Goal: Transaction & Acquisition: Book appointment/travel/reservation

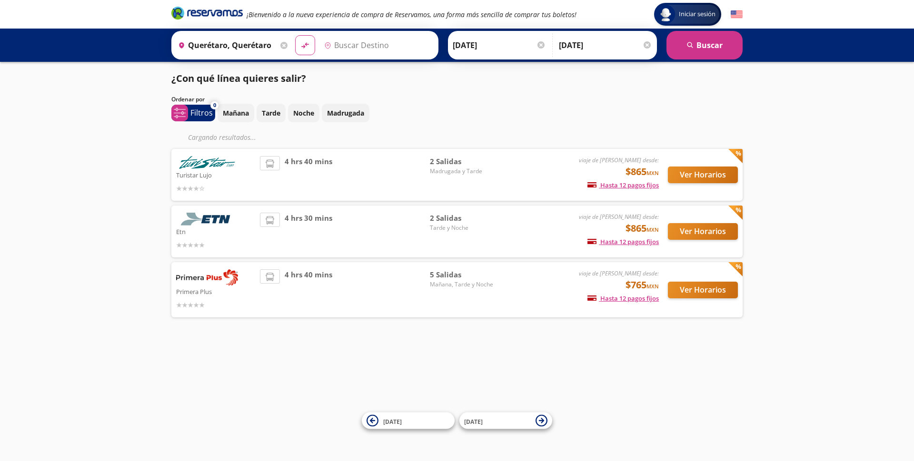
type input "[GEOGRAPHIC_DATA], [GEOGRAPHIC_DATA]"
click at [706, 289] on button "Ver Horarios" at bounding box center [703, 290] width 70 height 17
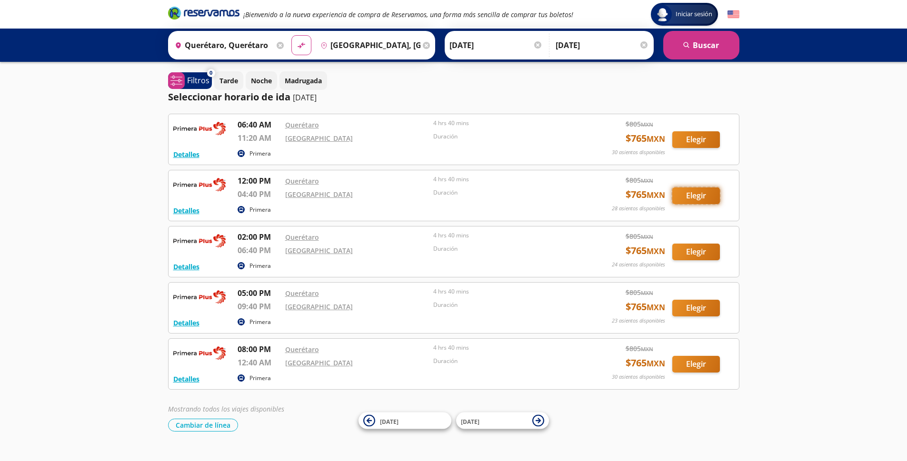
click at [692, 194] on button "Elegir" at bounding box center [696, 196] width 48 height 17
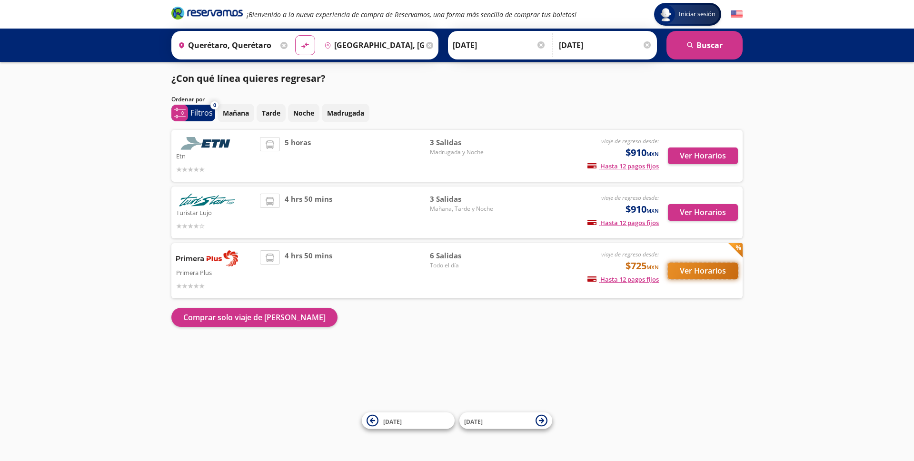
click at [701, 270] on button "Ver Horarios" at bounding box center [703, 271] width 70 height 17
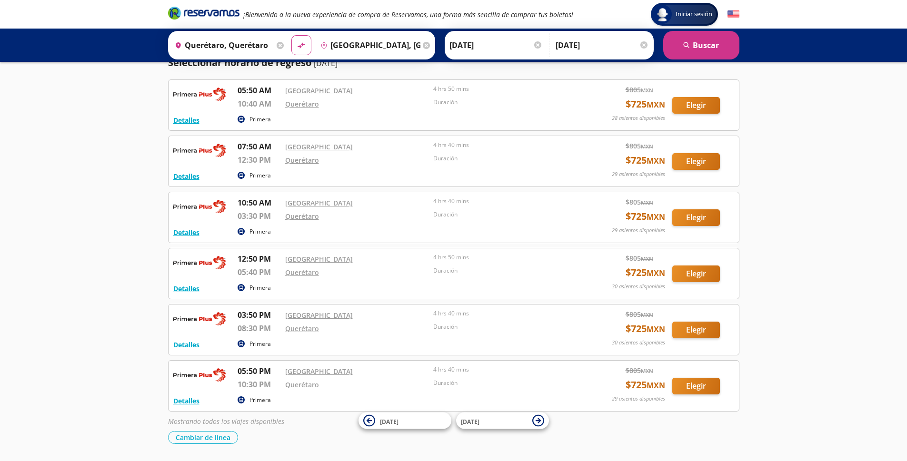
scroll to position [76, 0]
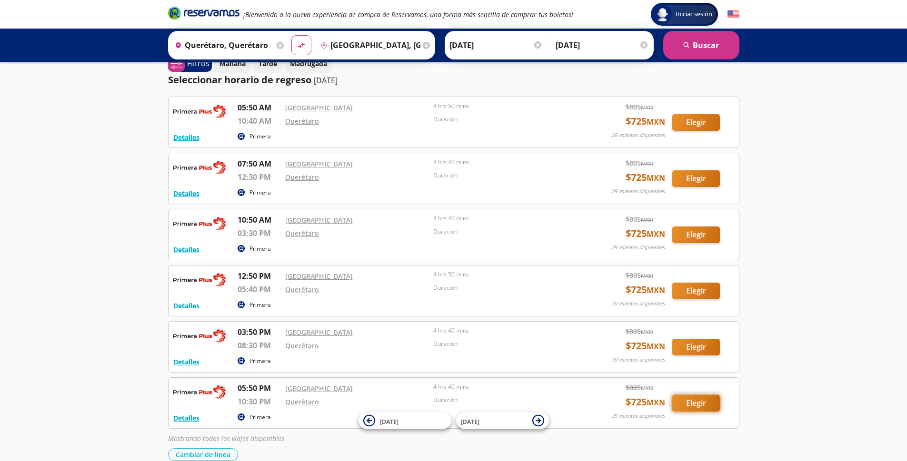
click at [708, 403] on button "Elegir" at bounding box center [696, 403] width 48 height 17
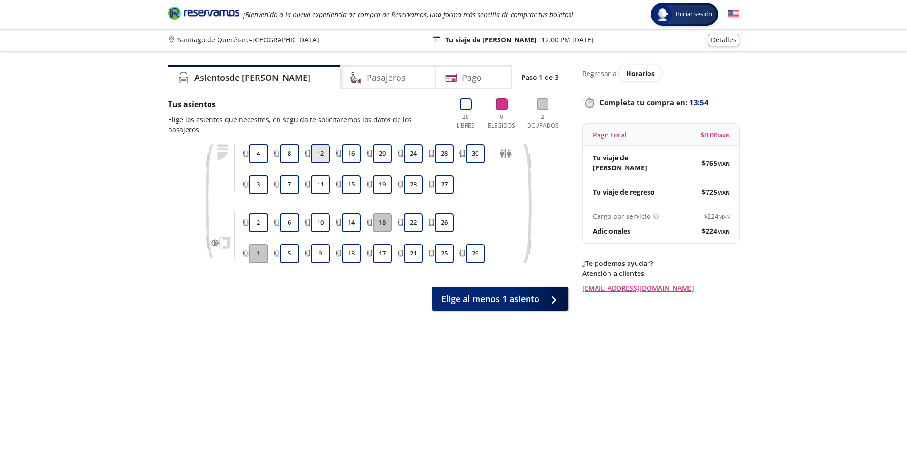
click at [318, 147] on button "12" at bounding box center [320, 153] width 19 height 19
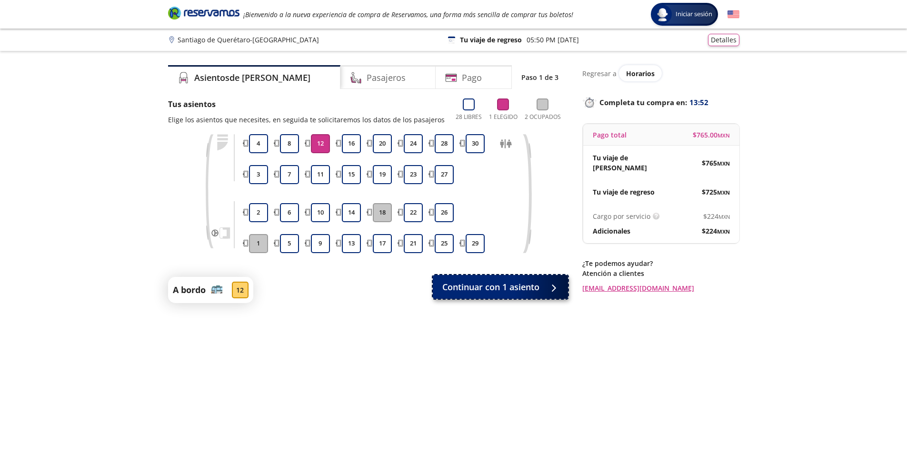
click at [463, 283] on span "Continuar con 1 asiento" at bounding box center [490, 287] width 97 height 13
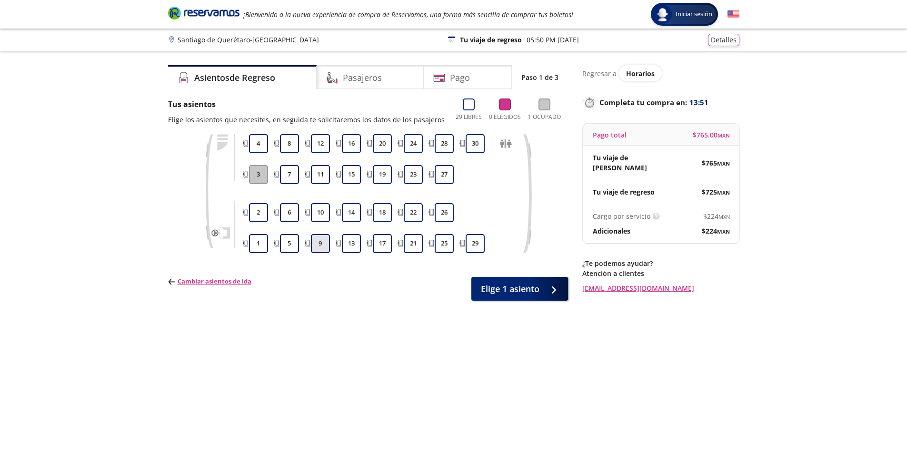
click at [323, 239] on button "9" at bounding box center [320, 243] width 19 height 19
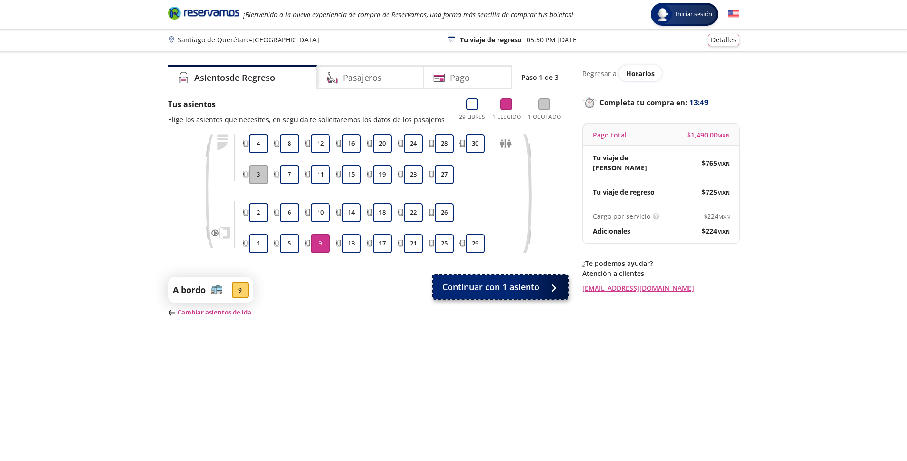
click at [516, 288] on span "Continuar con 1 asiento" at bounding box center [490, 287] width 97 height 13
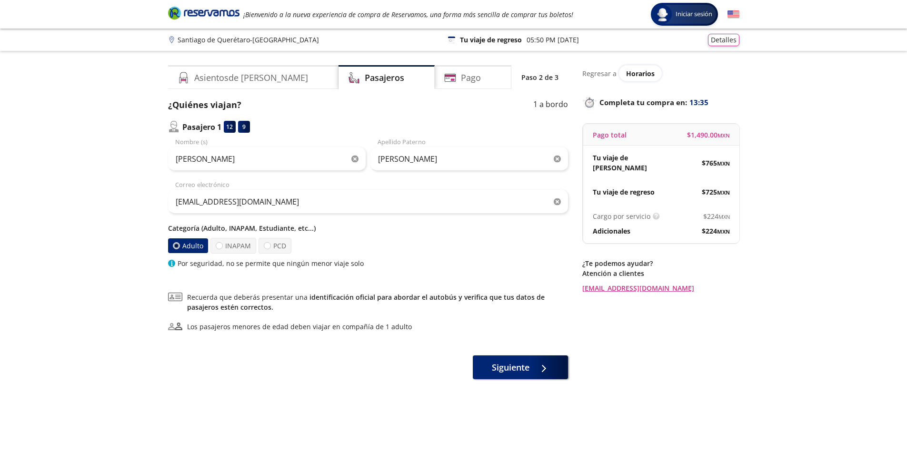
click at [355, 159] on icon "button" at bounding box center [354, 159] width 7 height 7
click at [339, 159] on input "Nombre (s)" at bounding box center [267, 159] width 198 height 24
type input "[PERSON_NAME]"
click at [558, 162] on icon "button" at bounding box center [556, 159] width 7 height 7
click at [502, 162] on input "Apellido Paterno" at bounding box center [469, 159] width 198 height 24
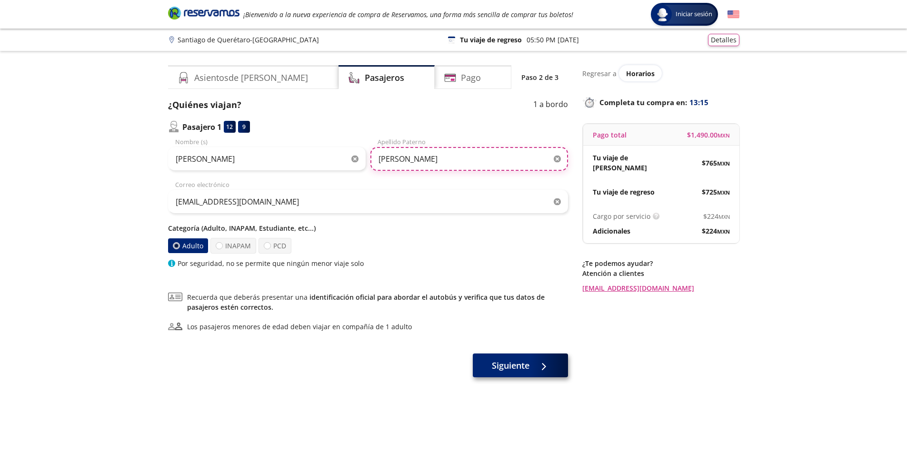
type input "[PERSON_NAME]"
click at [502, 362] on span "Siguiente" at bounding box center [511, 365] width 38 height 13
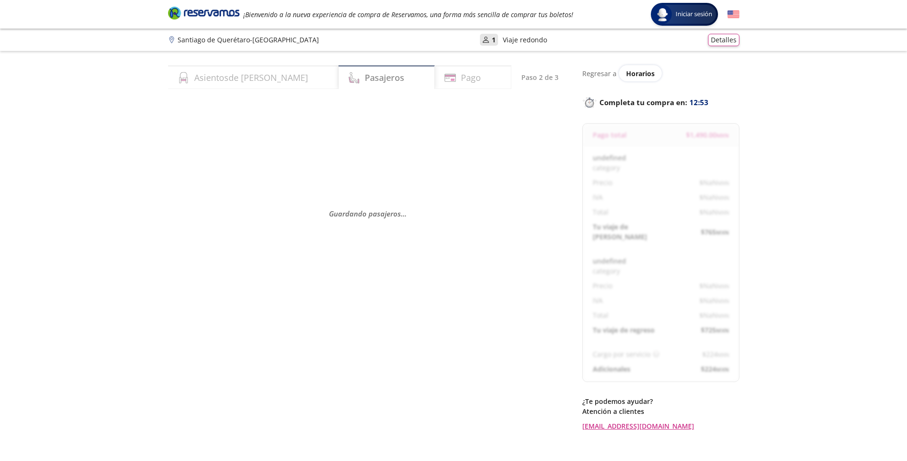
select select "MX"
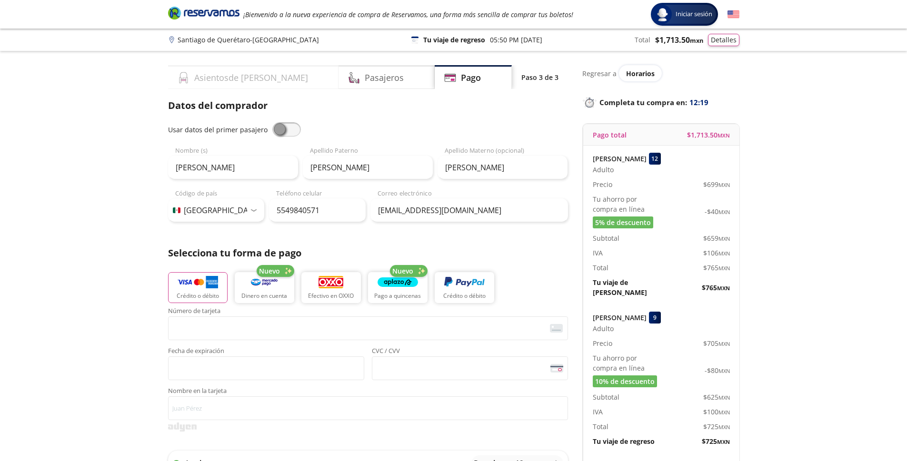
click at [287, 83] on div "Asientos de [PERSON_NAME]" at bounding box center [253, 77] width 171 height 24
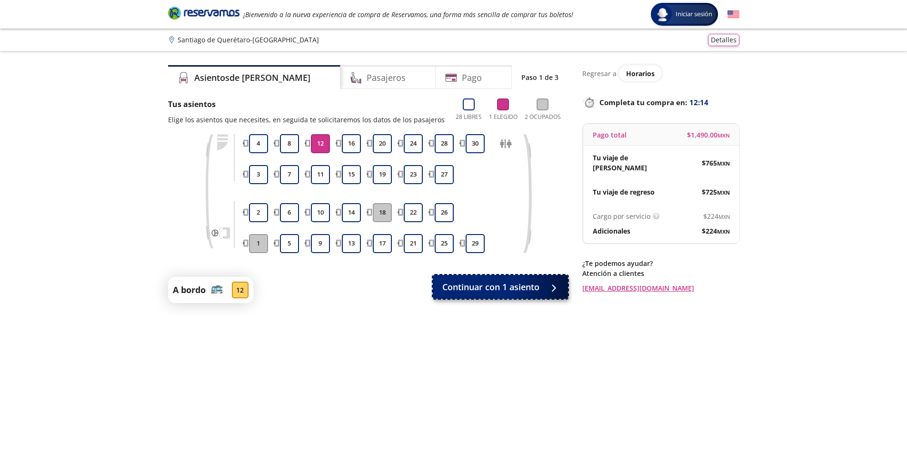
click at [466, 292] on span "Continuar con 1 asiento" at bounding box center [490, 287] width 97 height 13
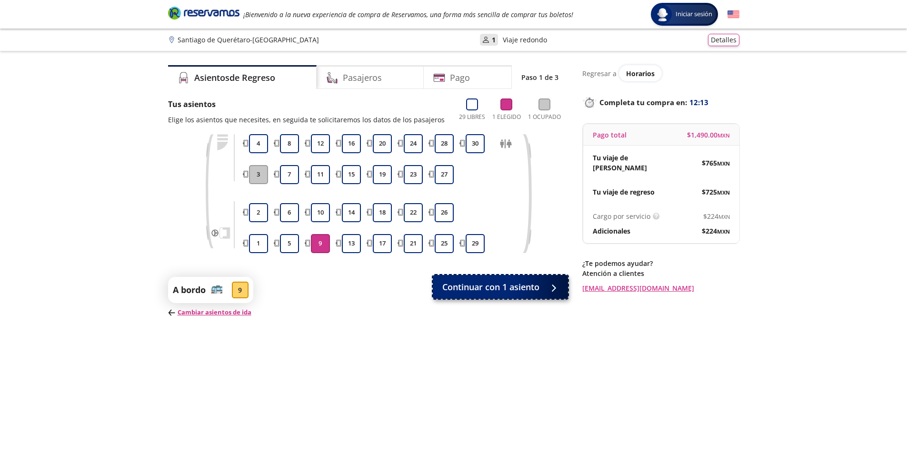
drag, startPoint x: 466, startPoint y: 292, endPoint x: 473, endPoint y: 290, distance: 6.9
click at [473, 290] on span "Continuar con 1 asiento" at bounding box center [490, 287] width 97 height 13
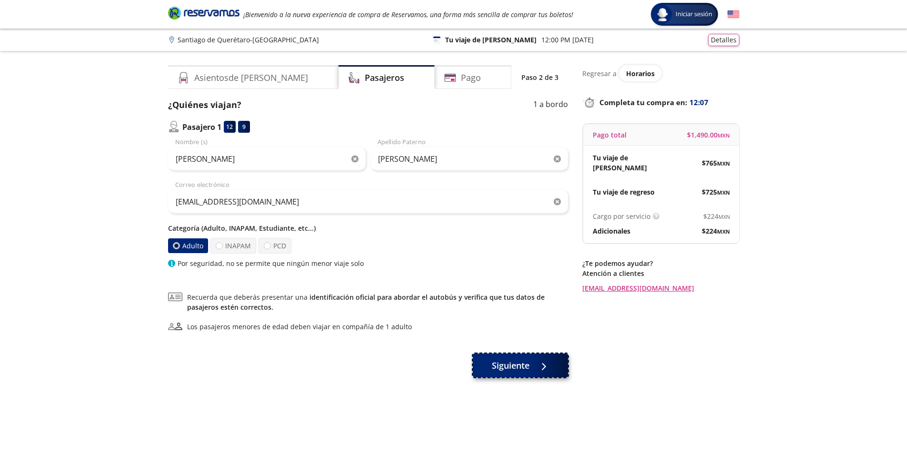
click at [481, 363] on button "Siguiente" at bounding box center [520, 366] width 95 height 24
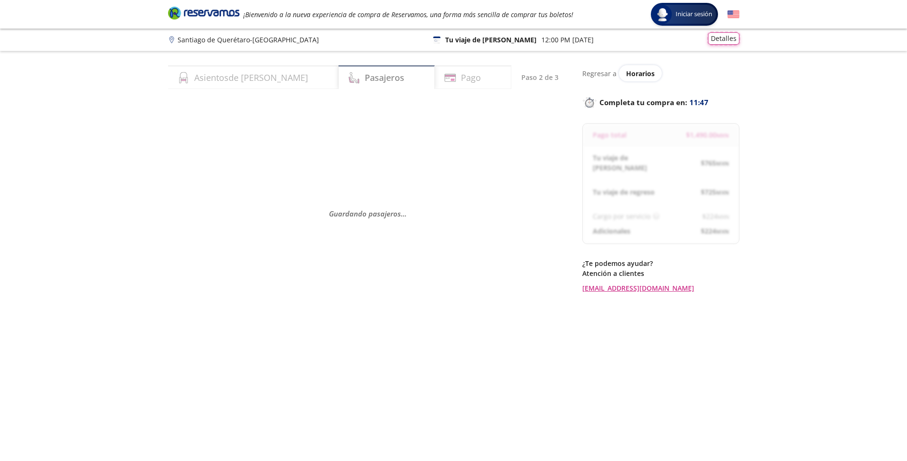
click at [725, 44] on button "Detalles" at bounding box center [723, 38] width 31 height 12
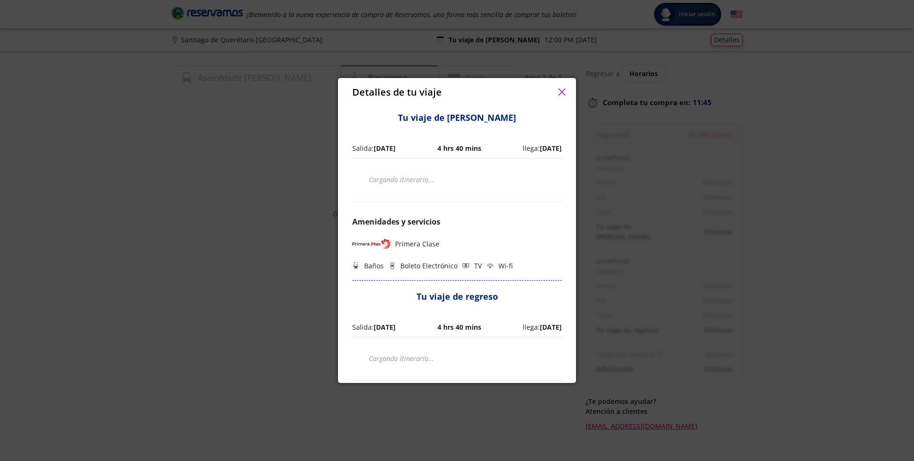
select select "MX"
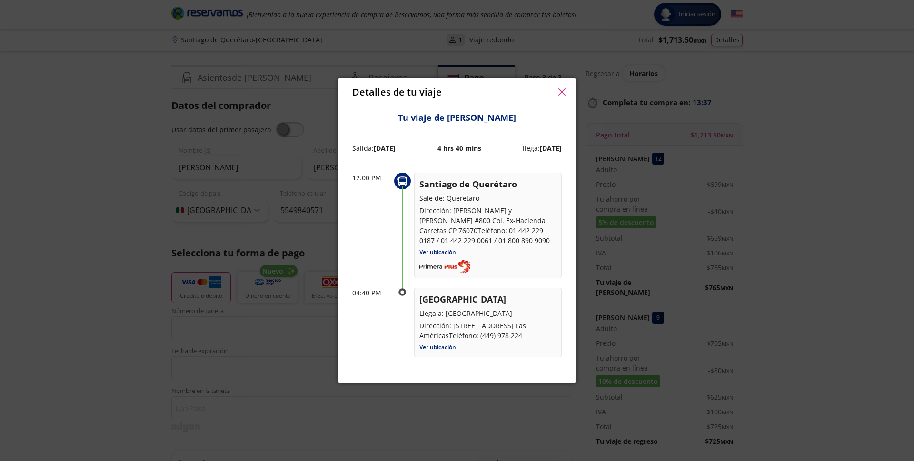
click at [557, 90] on button "button" at bounding box center [561, 92] width 14 height 14
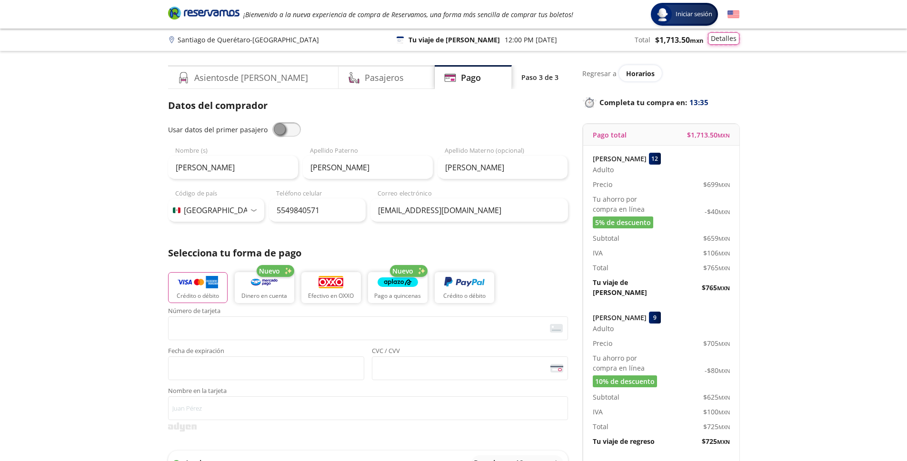
click at [716, 40] on button "Detalles" at bounding box center [723, 38] width 31 height 12
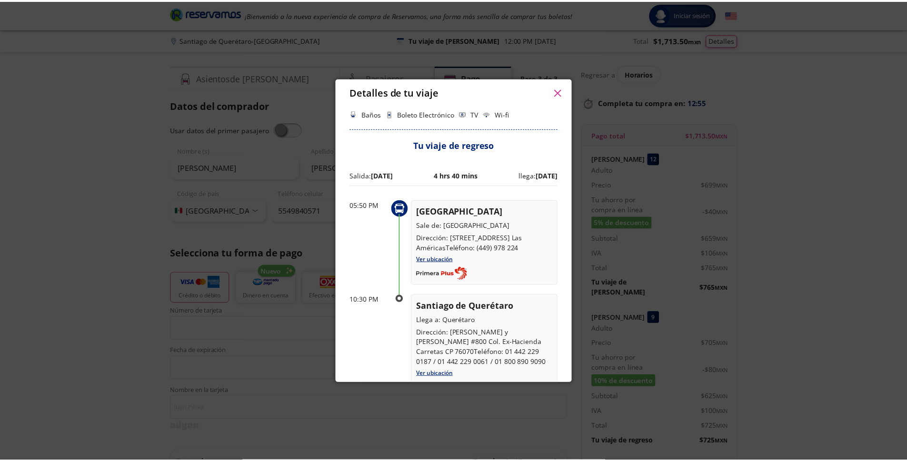
scroll to position [333, 0]
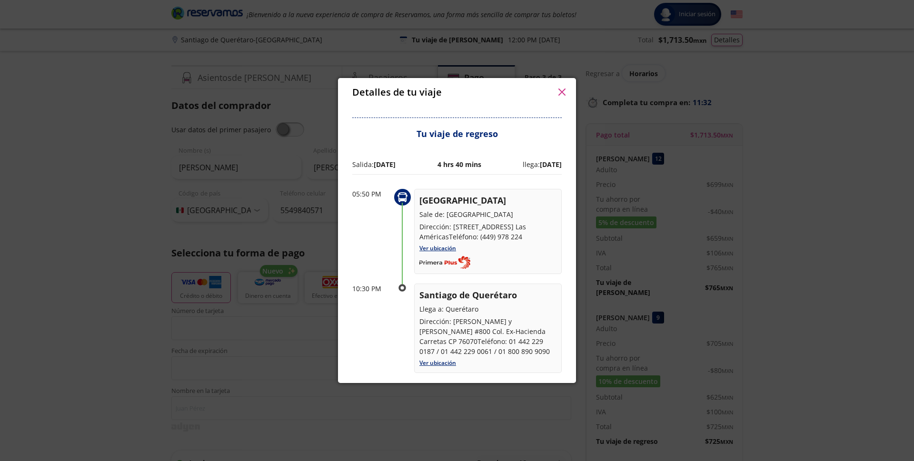
click at [561, 92] on icon "button" at bounding box center [561, 92] width 7 height 7
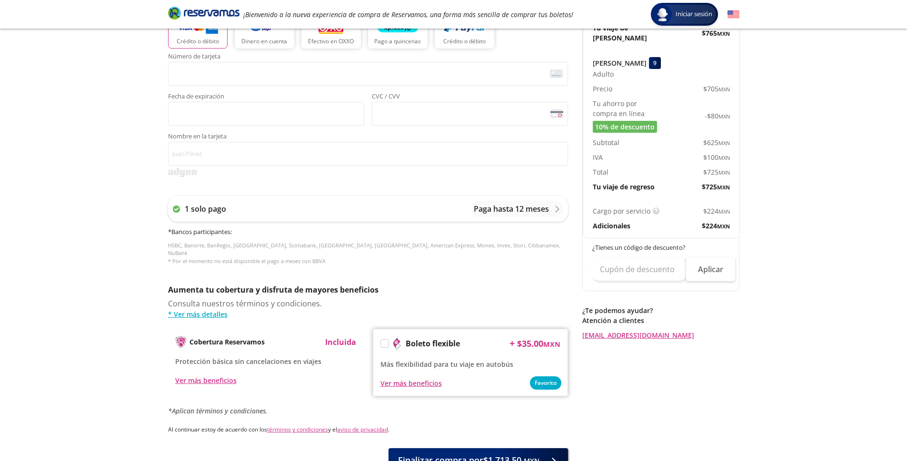
scroll to position [238, 0]
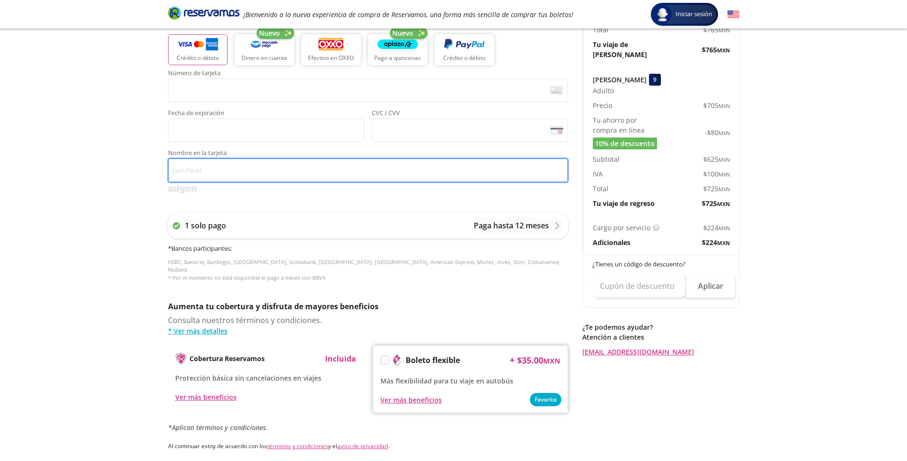
click at [235, 165] on input "Nombre en la tarjeta" at bounding box center [368, 170] width 400 height 24
paste input "[PERSON_NAME]"
type input "[PERSON_NAME]"
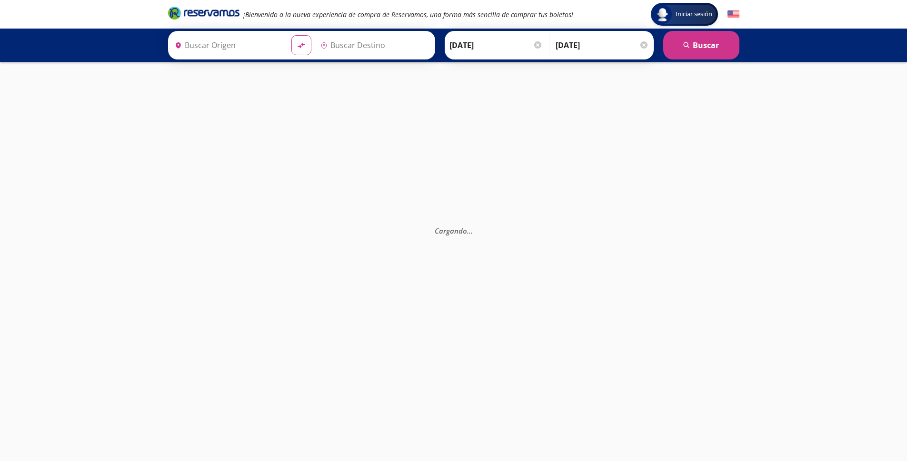
type input "Querétaro, Querétaro"
type input "[GEOGRAPHIC_DATA], [GEOGRAPHIC_DATA]"
